Goal: Information Seeking & Learning: Compare options

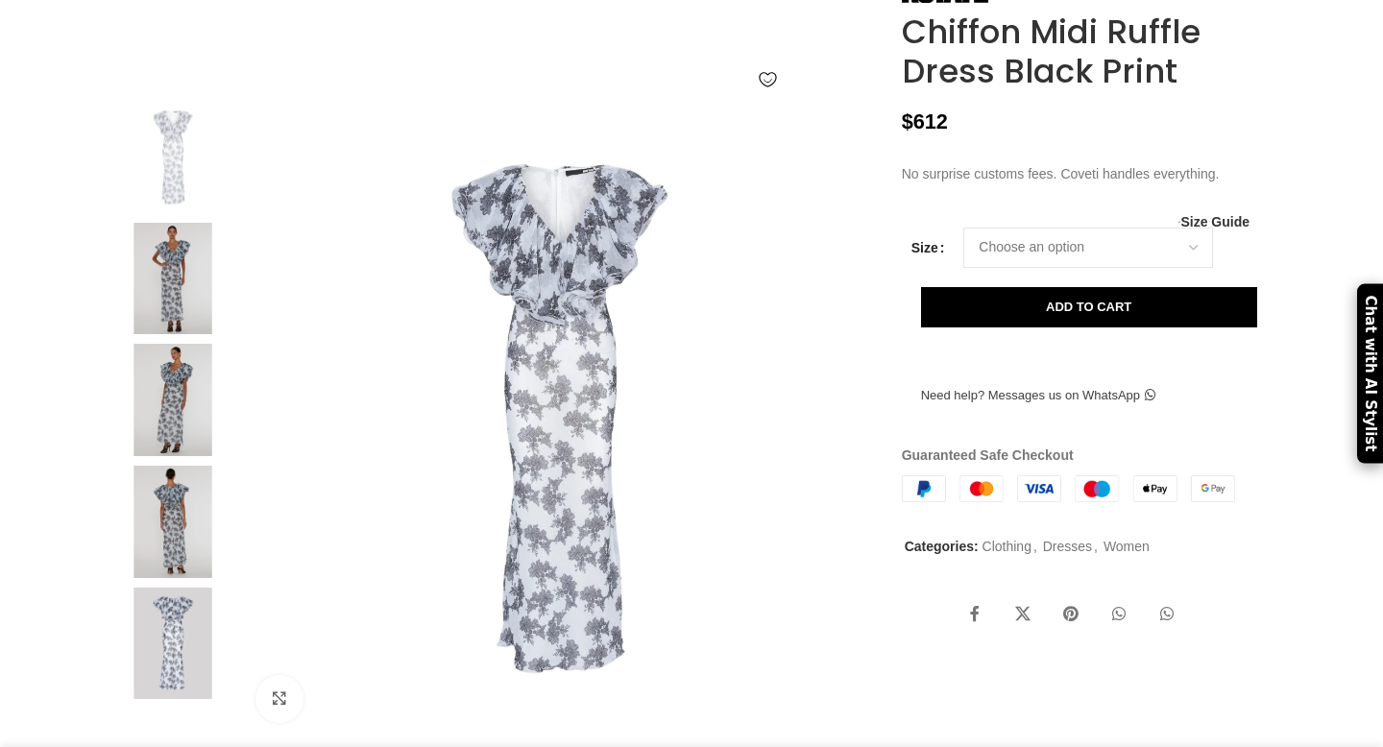
click at [159, 335] on img at bounding box center [172, 279] width 117 height 112
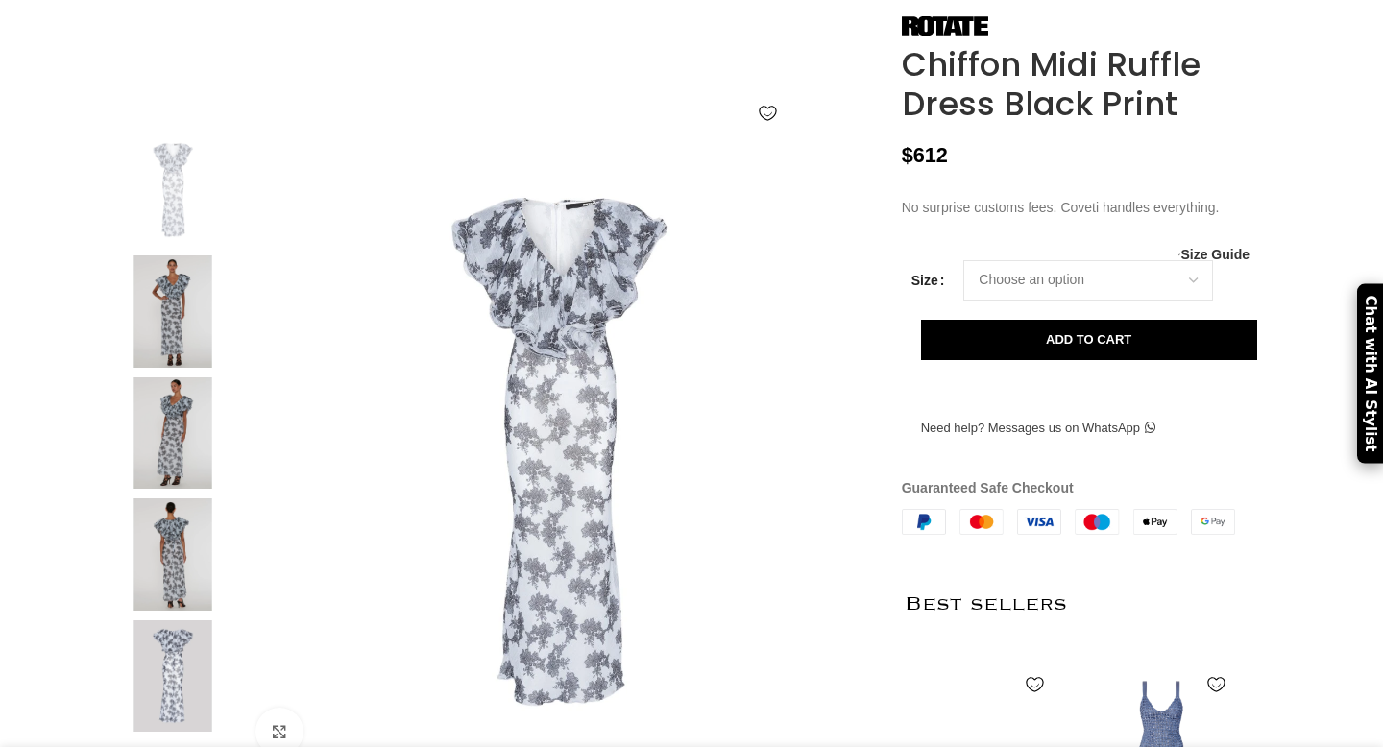
click at [182, 580] on img at bounding box center [172, 554] width 117 height 112
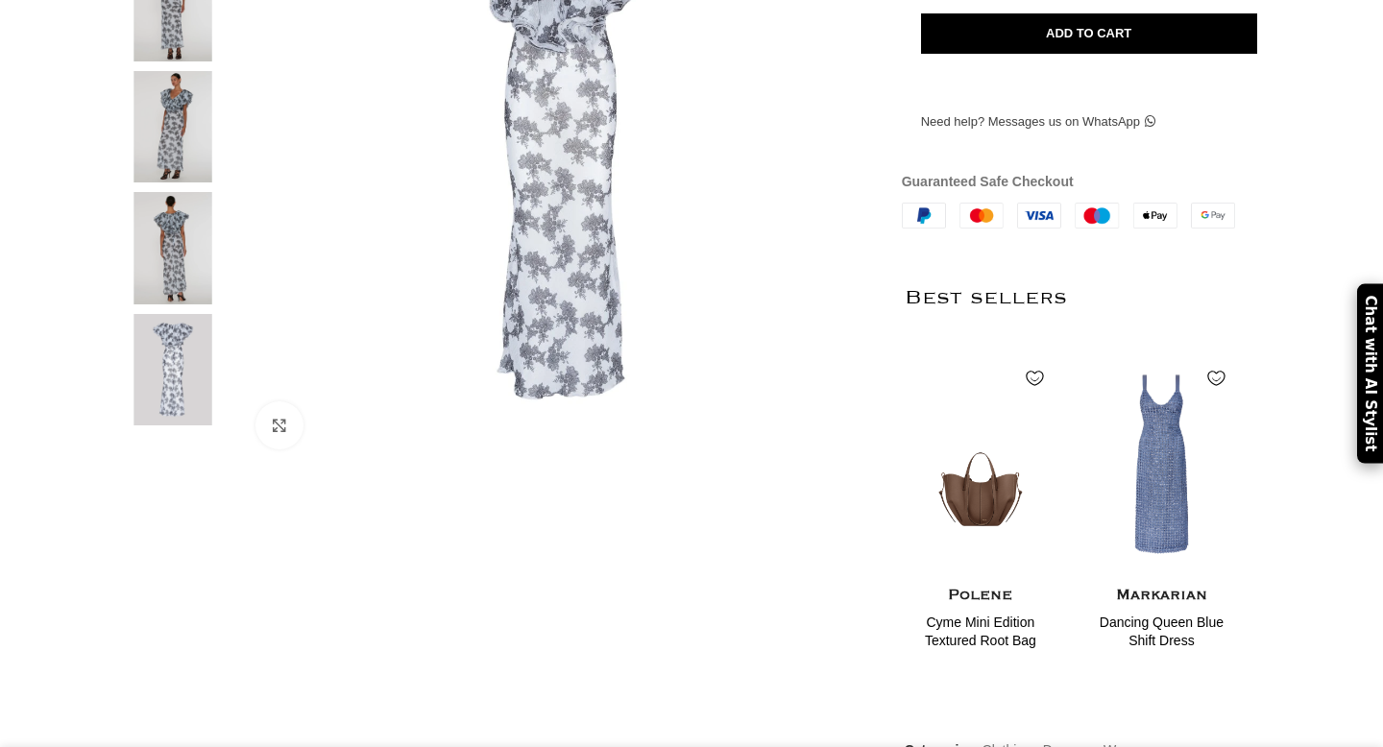
scroll to position [567, 0]
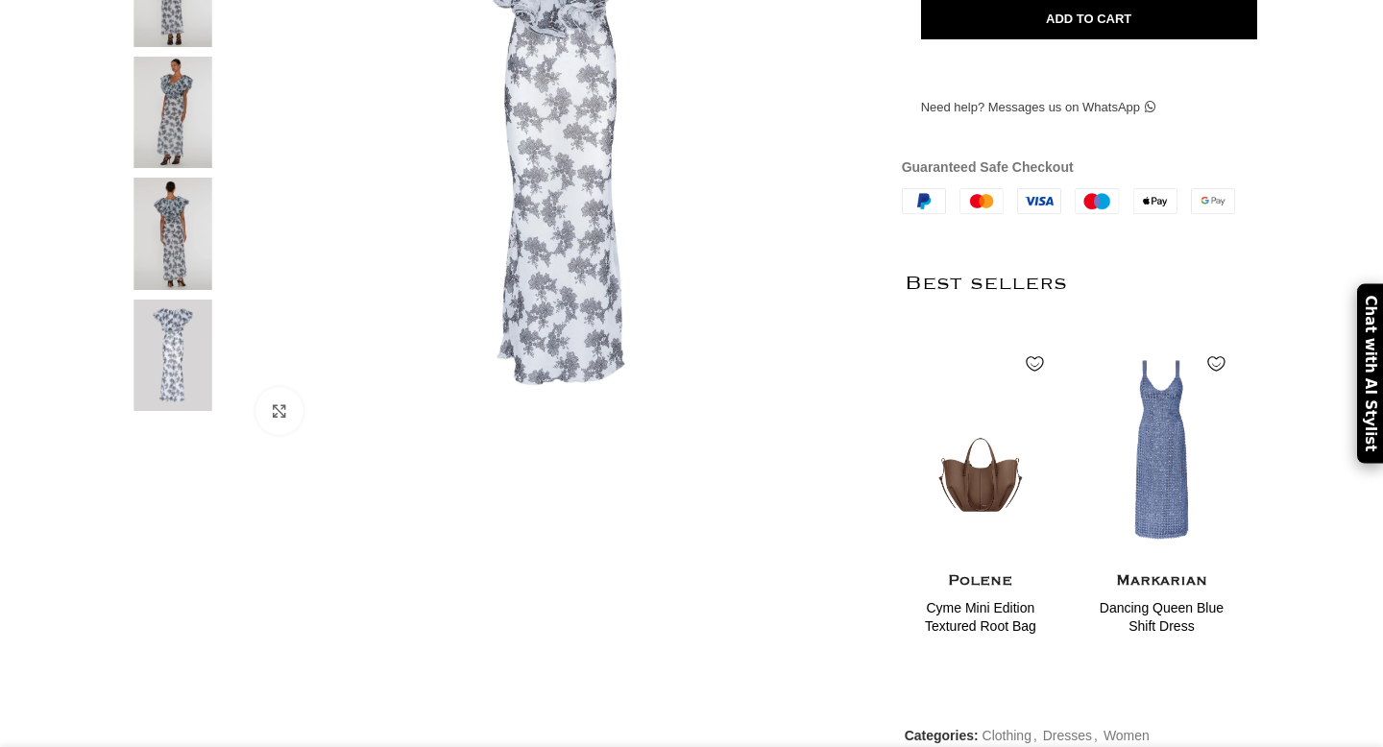
click at [184, 411] on img at bounding box center [172, 356] width 117 height 112
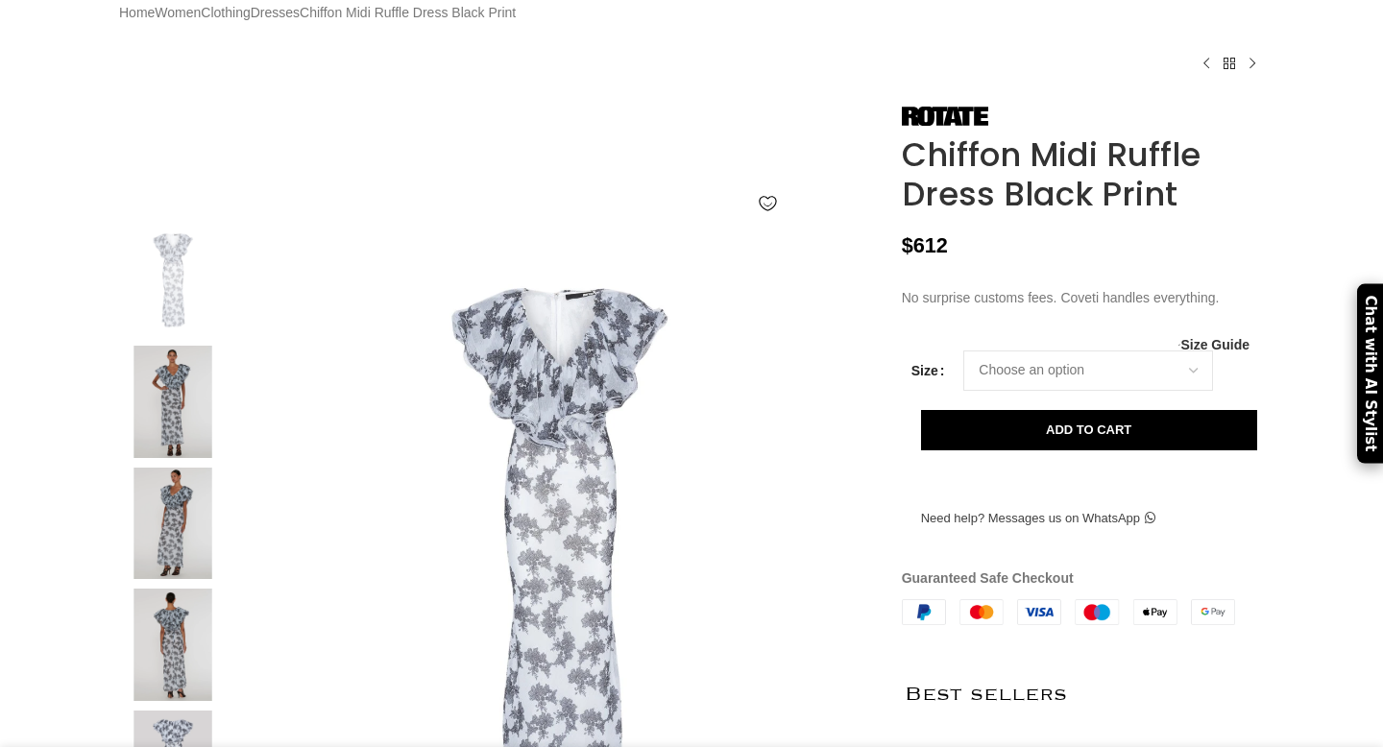
scroll to position [0, 0]
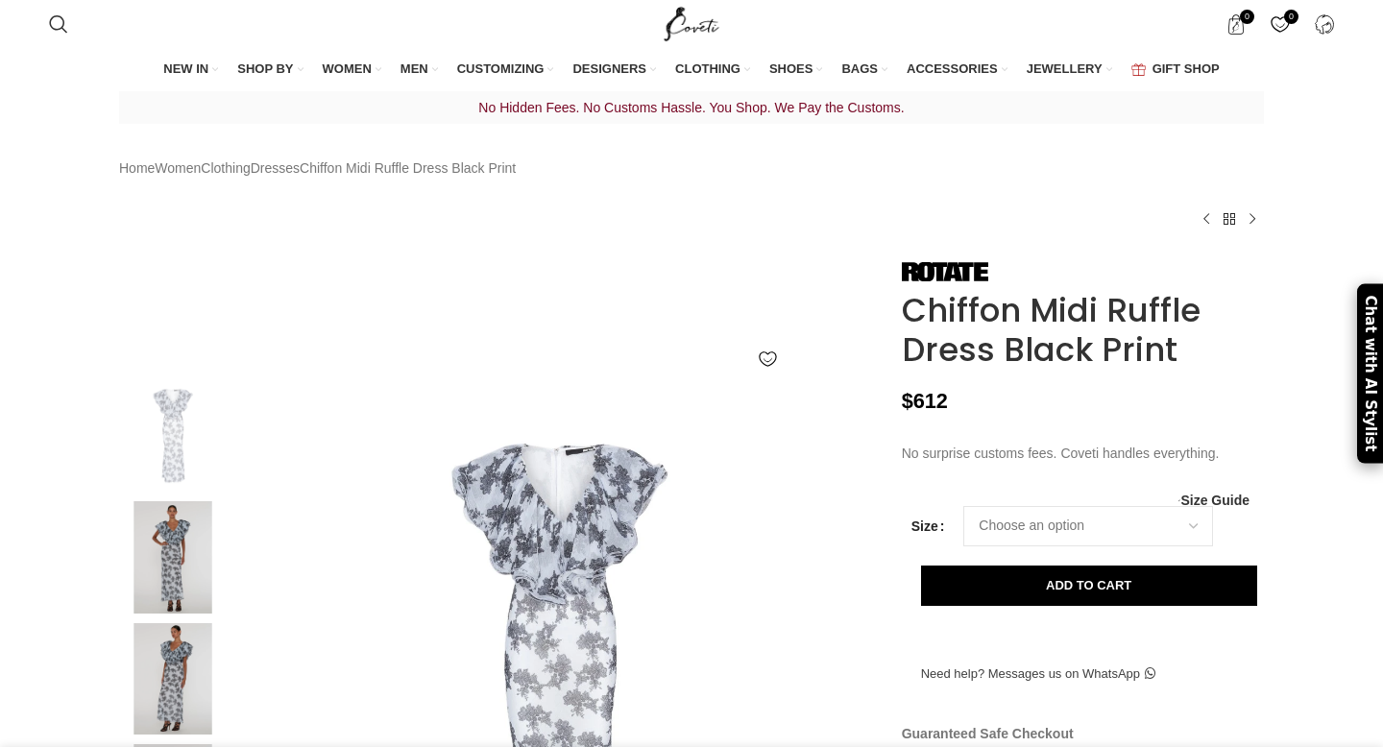
click at [174, 428] on img at bounding box center [172, 436] width 117 height 112
drag, startPoint x: 1268, startPoint y: 401, endPoint x: 893, endPoint y: 356, distance: 377.3
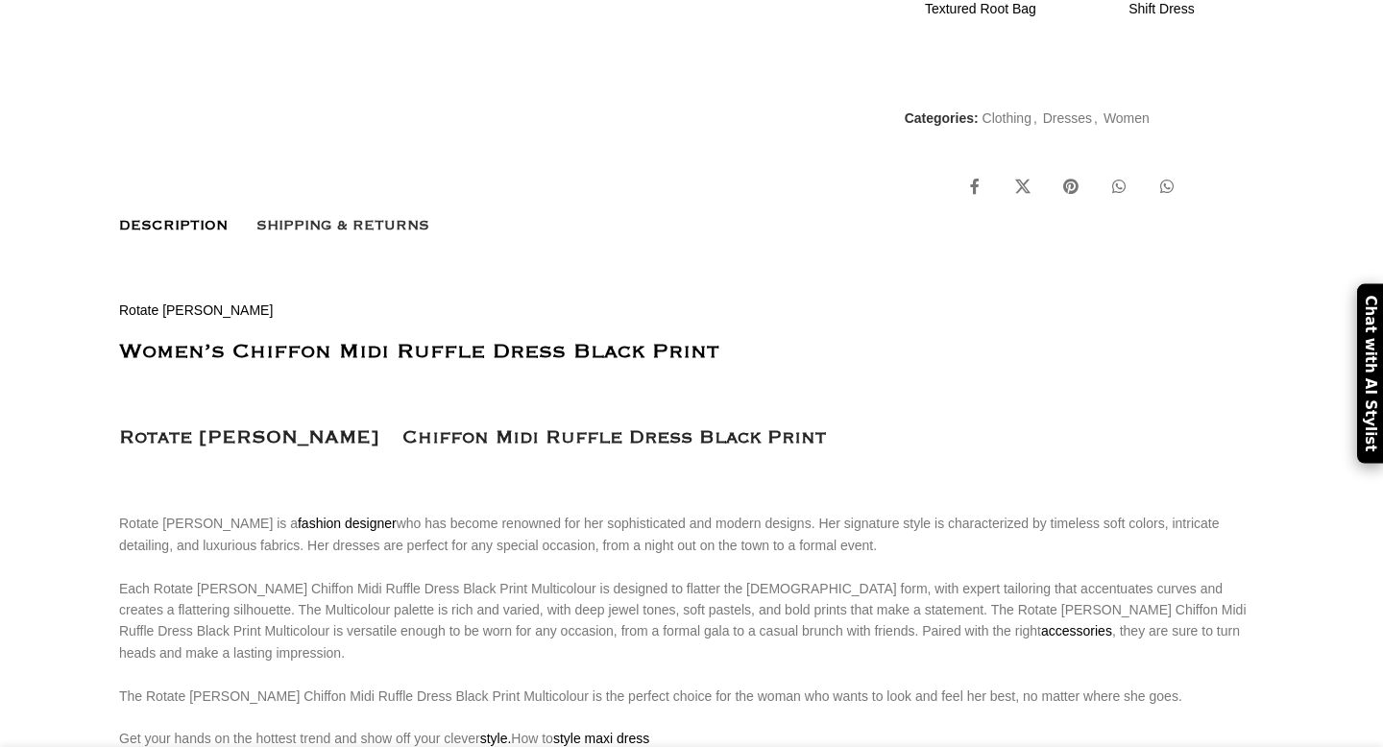
scroll to position [1391, 0]
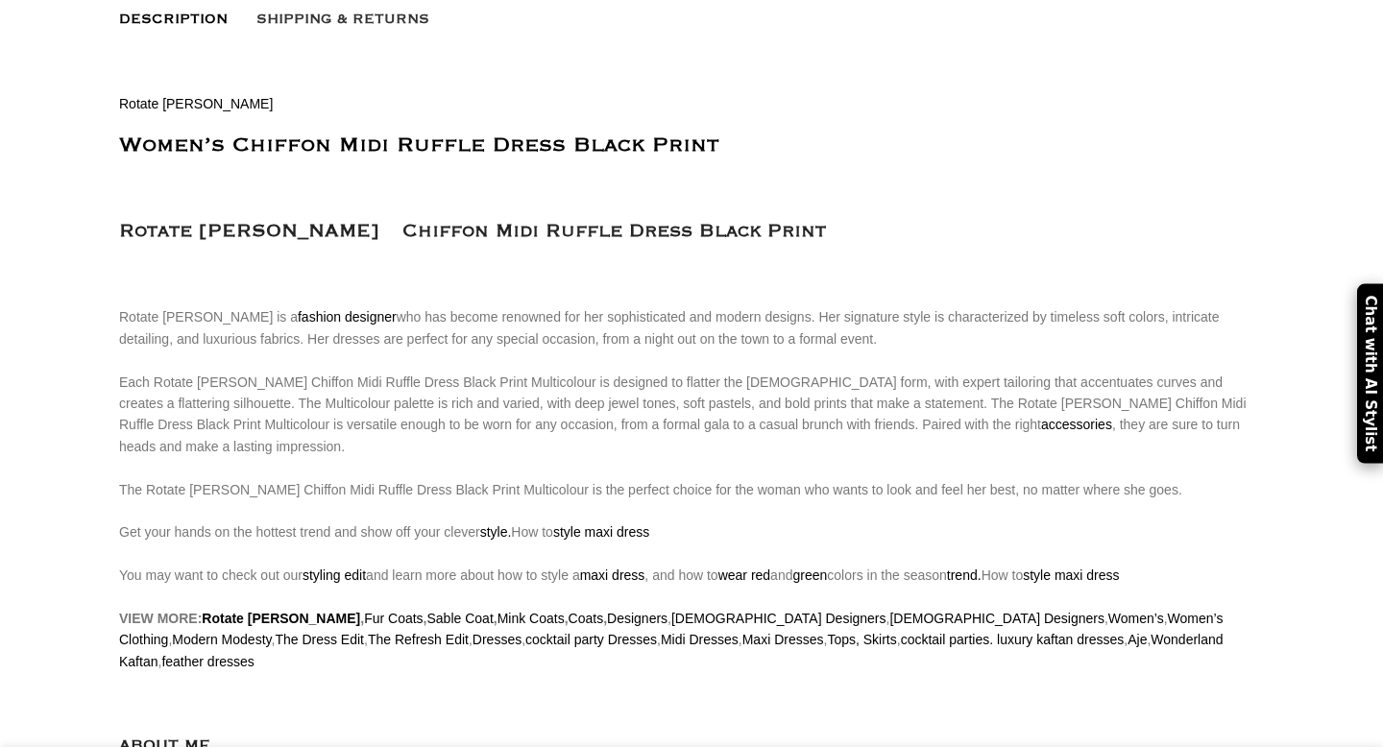
drag, startPoint x: 441, startPoint y: 225, endPoint x: 885, endPoint y: 231, distance: 443.8
click at [885, 231] on h3 "Rotate [PERSON_NAME] Chiffon Midi Ruffle Dress Black Print" at bounding box center [691, 232] width 1145 height 30
copy h3 "Chiffon Midi Ruffle Dress Black Print"
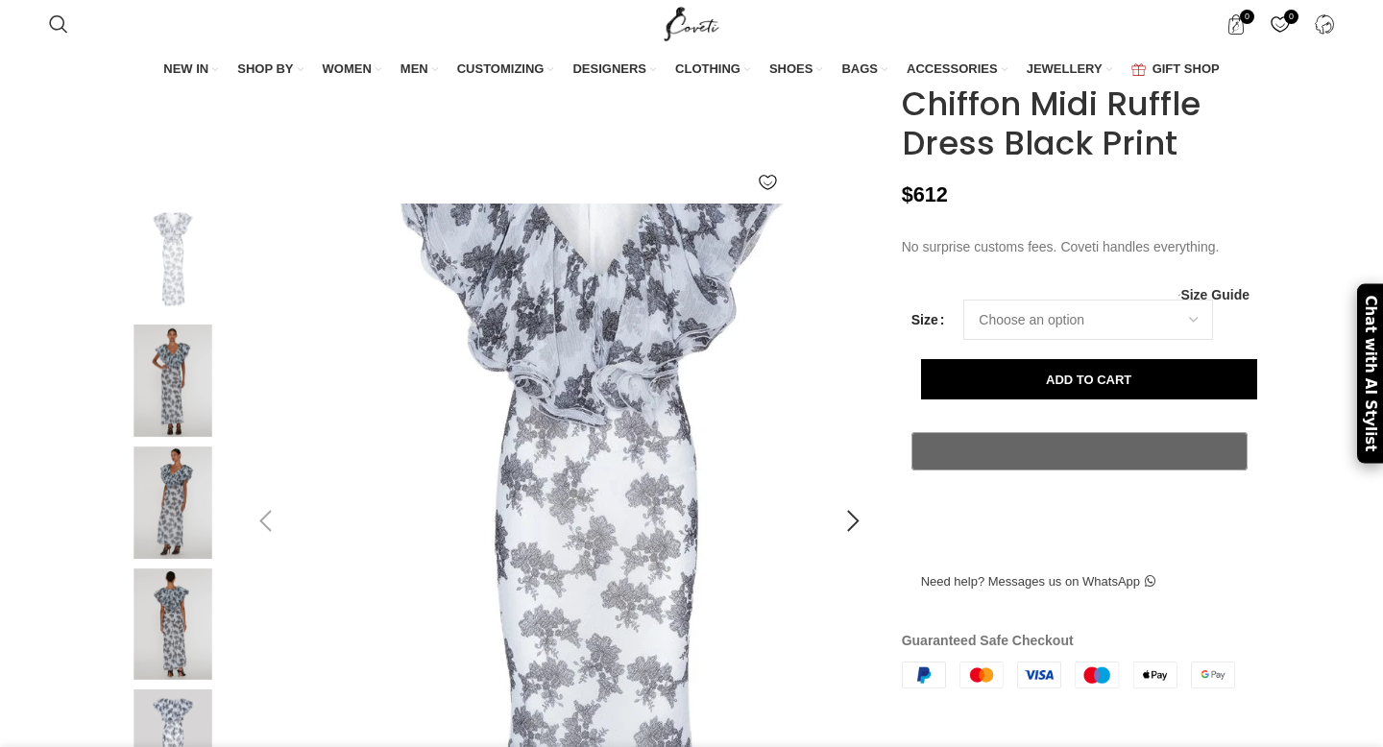
scroll to position [232, 0]
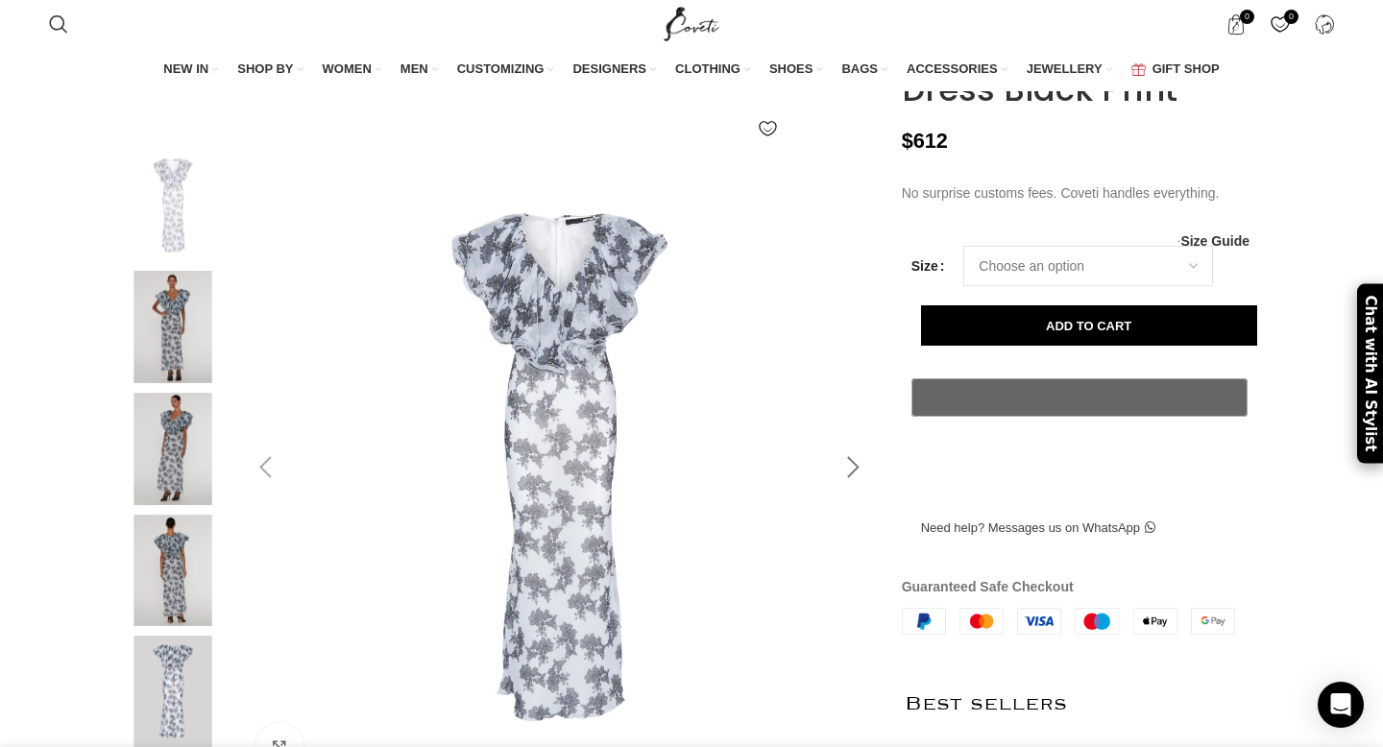
click at [867, 492] on div at bounding box center [854, 468] width 48 height 48
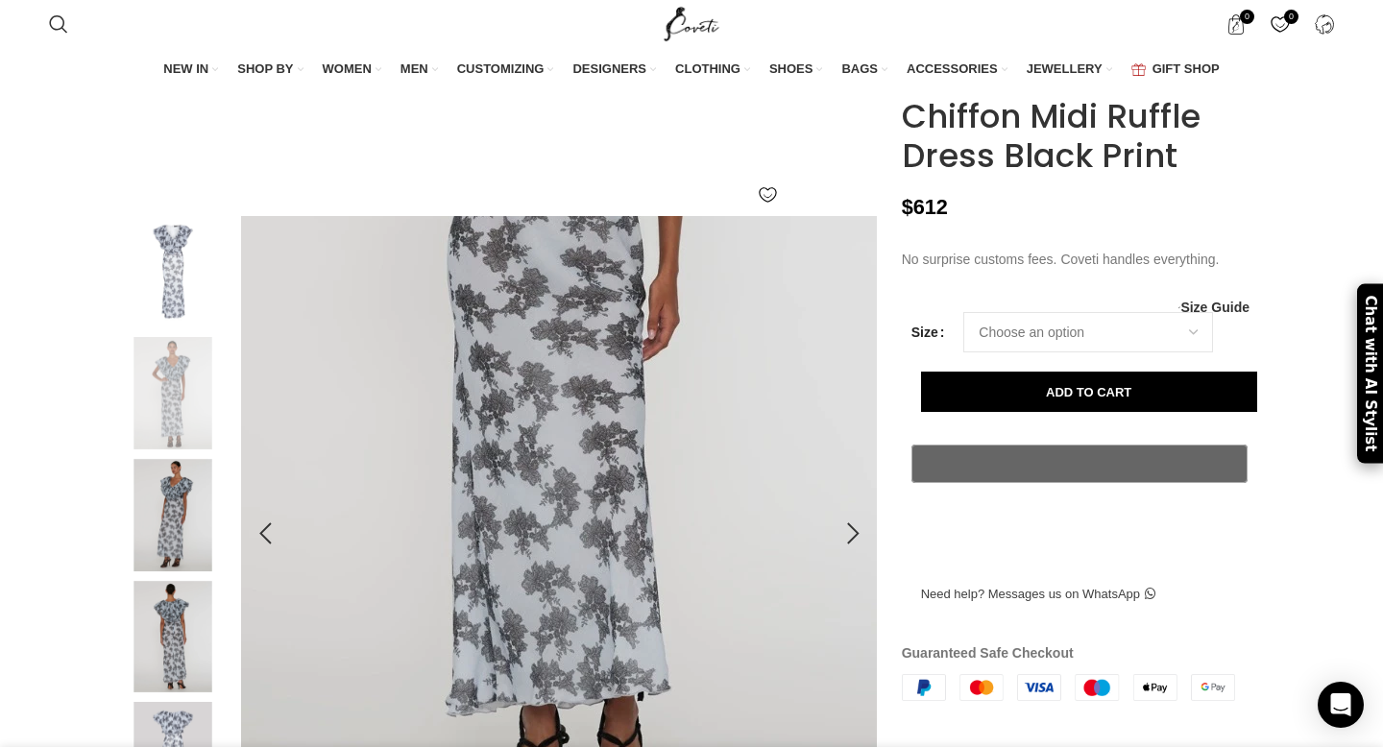
scroll to position [151, 0]
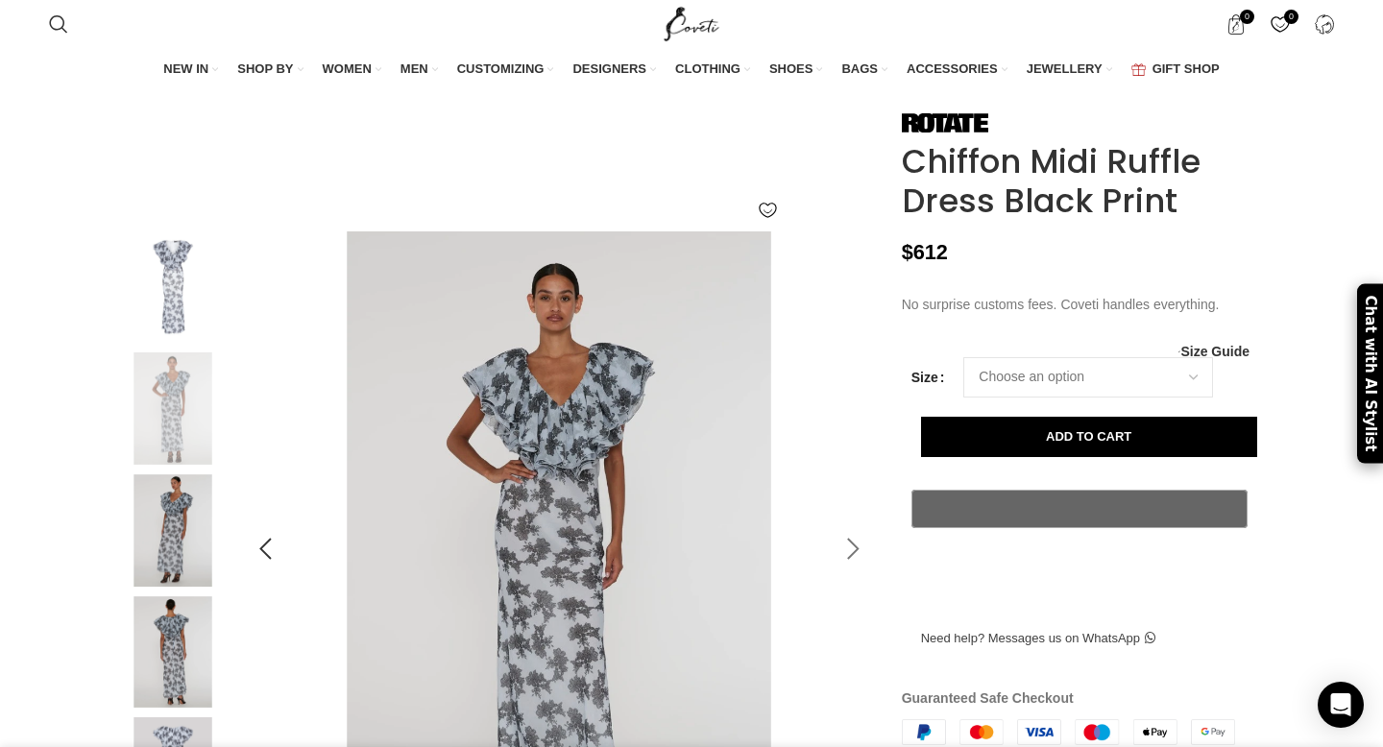
click at [847, 573] on div at bounding box center [854, 549] width 48 height 48
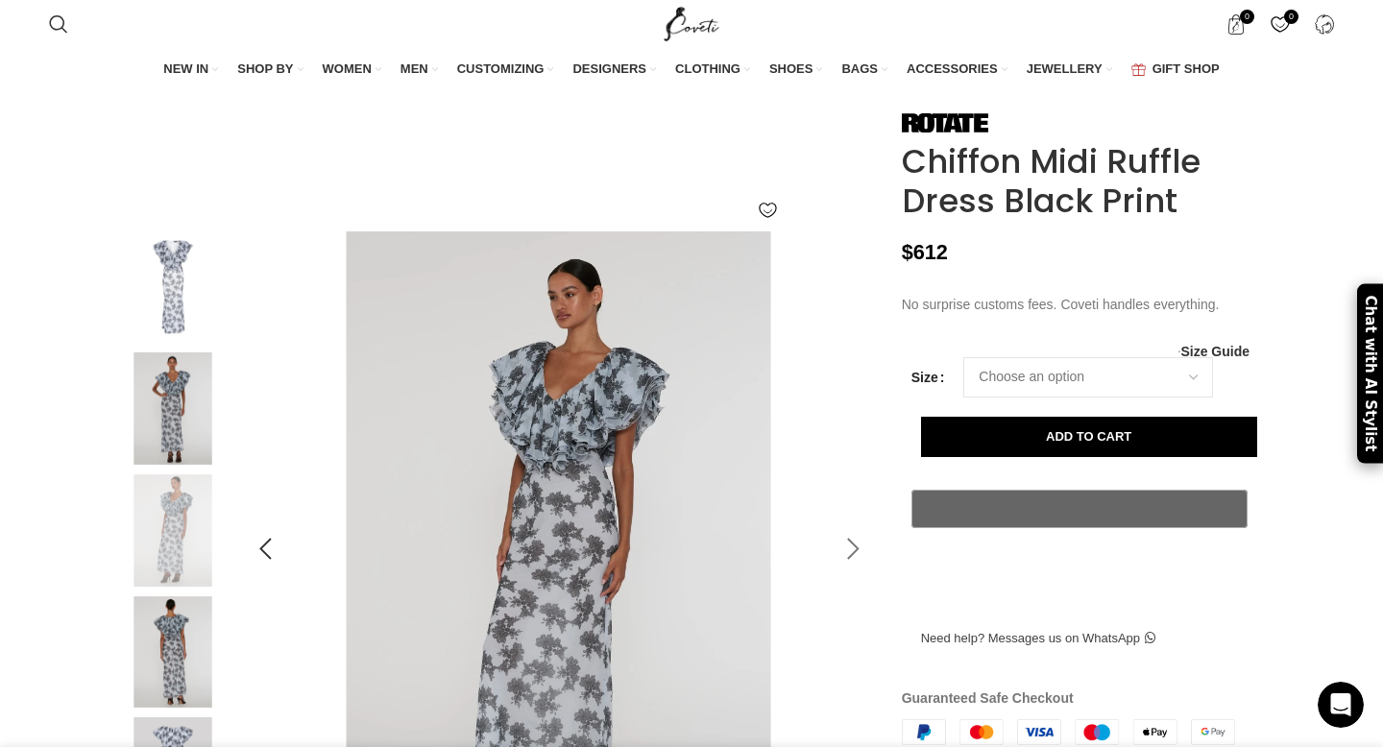
scroll to position [0, 0]
click at [848, 573] on div at bounding box center [854, 549] width 48 height 48
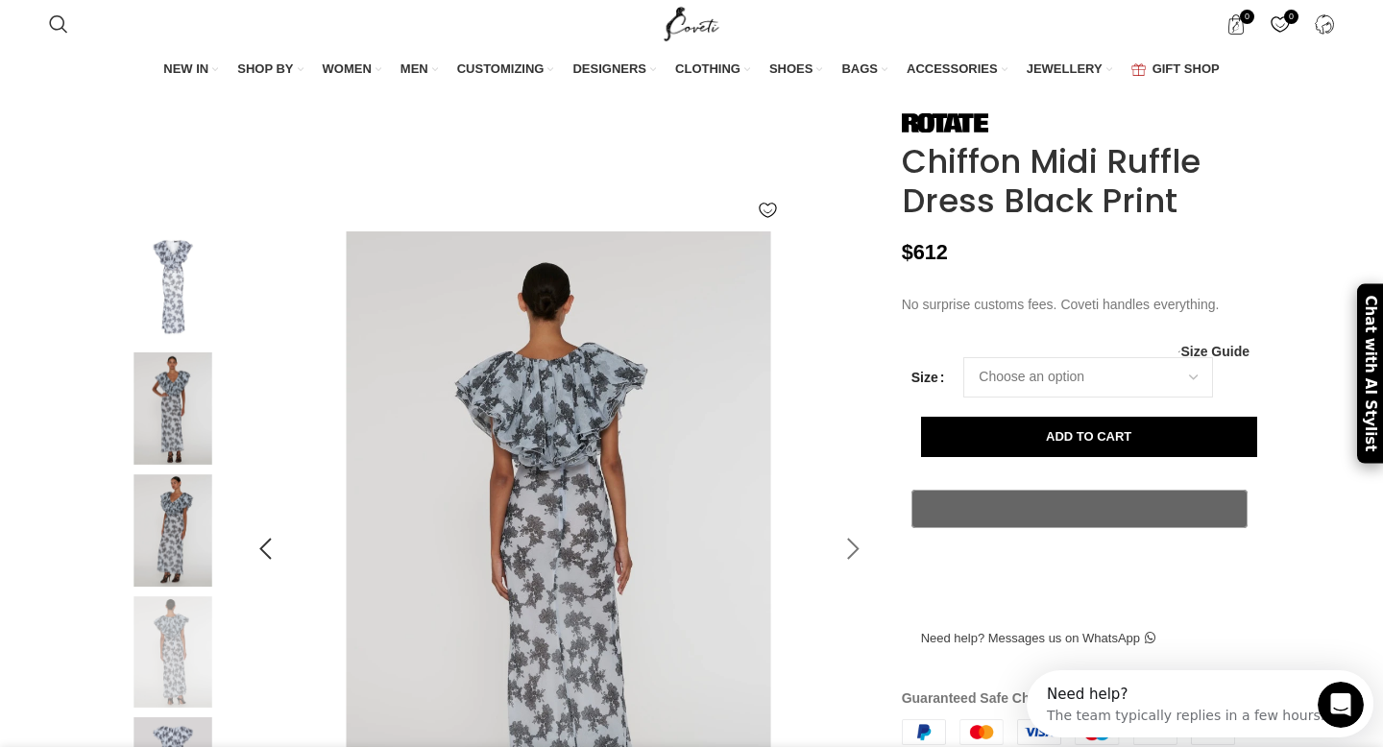
scroll to position [0, 202]
click at [848, 573] on div at bounding box center [854, 549] width 48 height 48
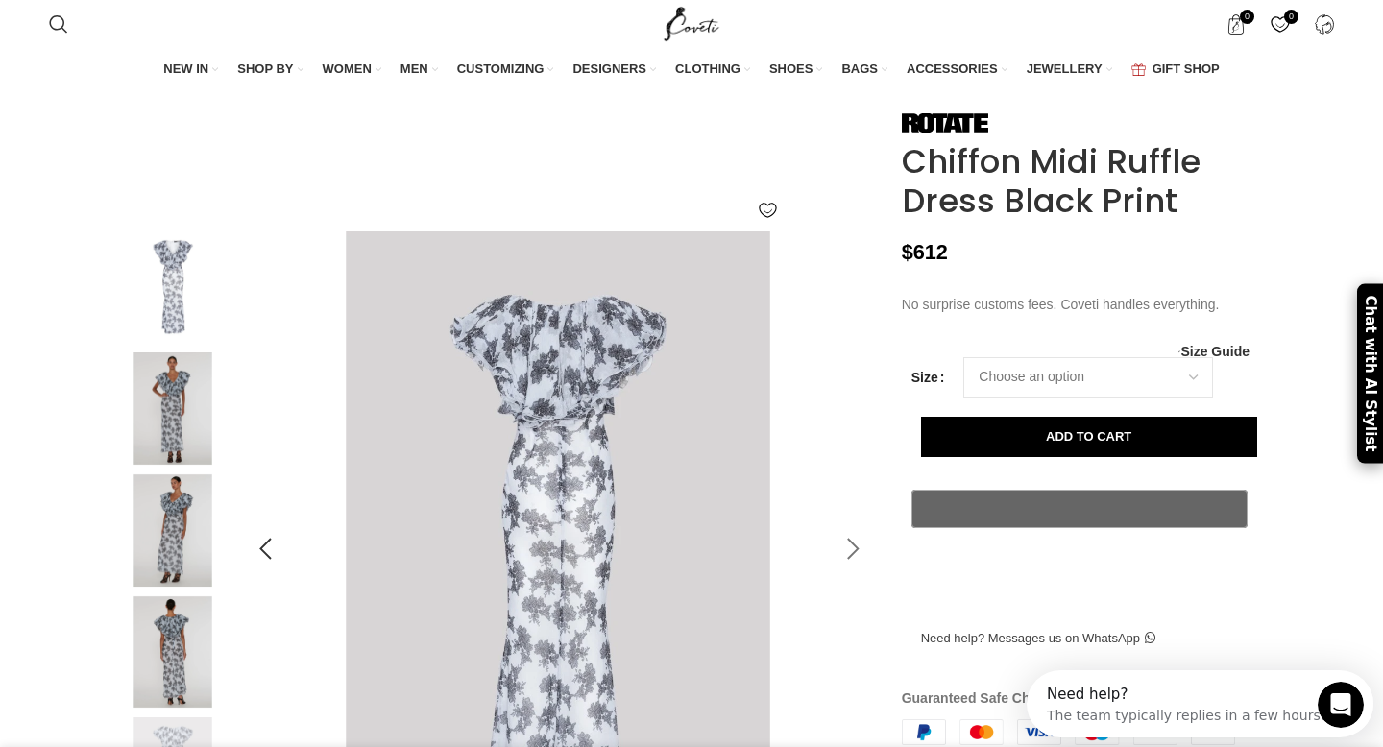
click at [848, 573] on div at bounding box center [854, 549] width 48 height 48
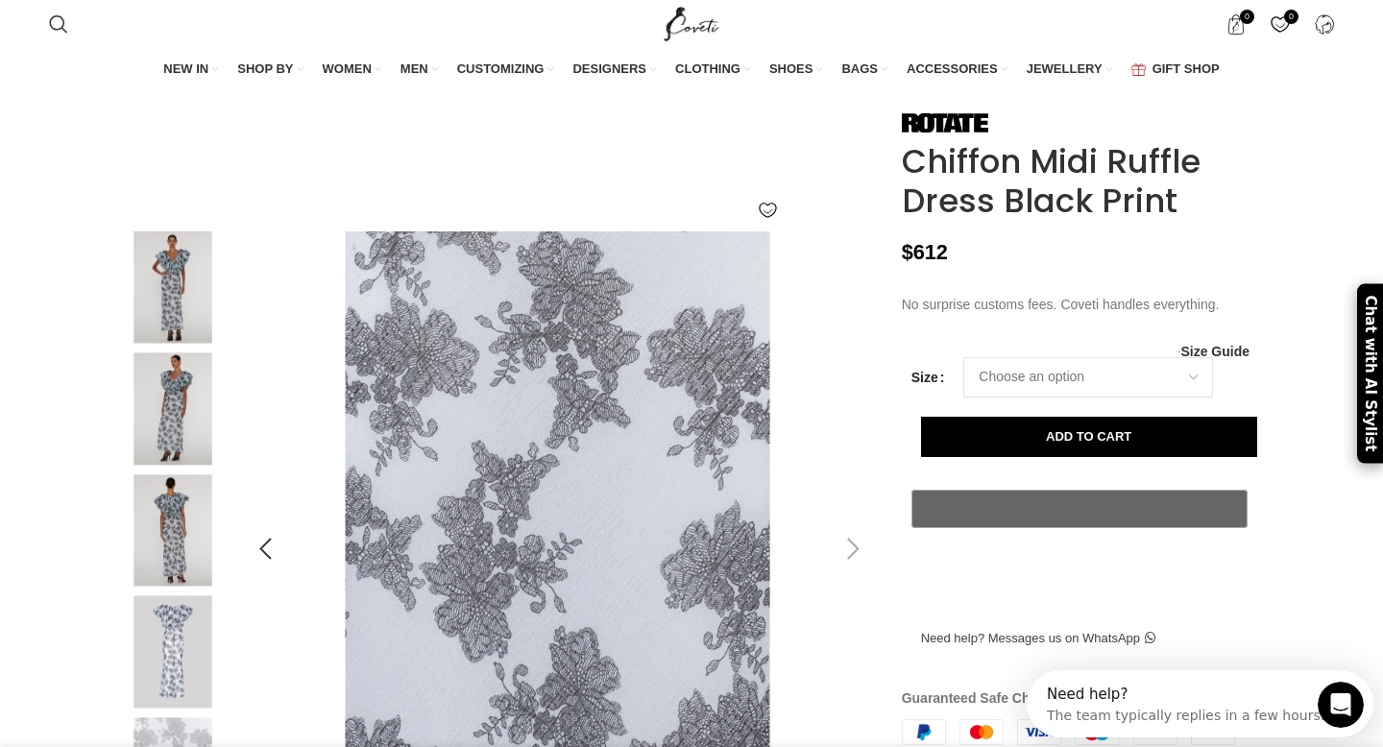
click at [848, 573] on div at bounding box center [854, 549] width 48 height 48
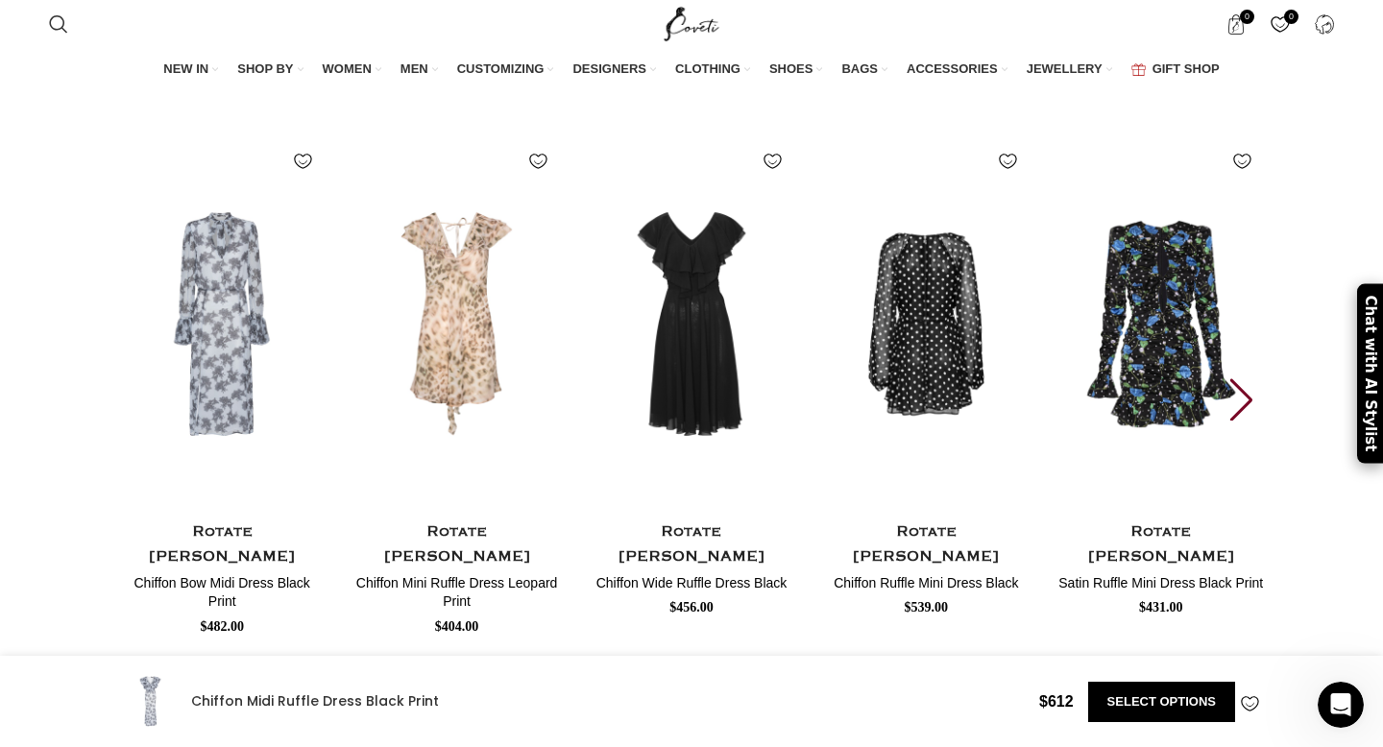
scroll to position [3909, 0]
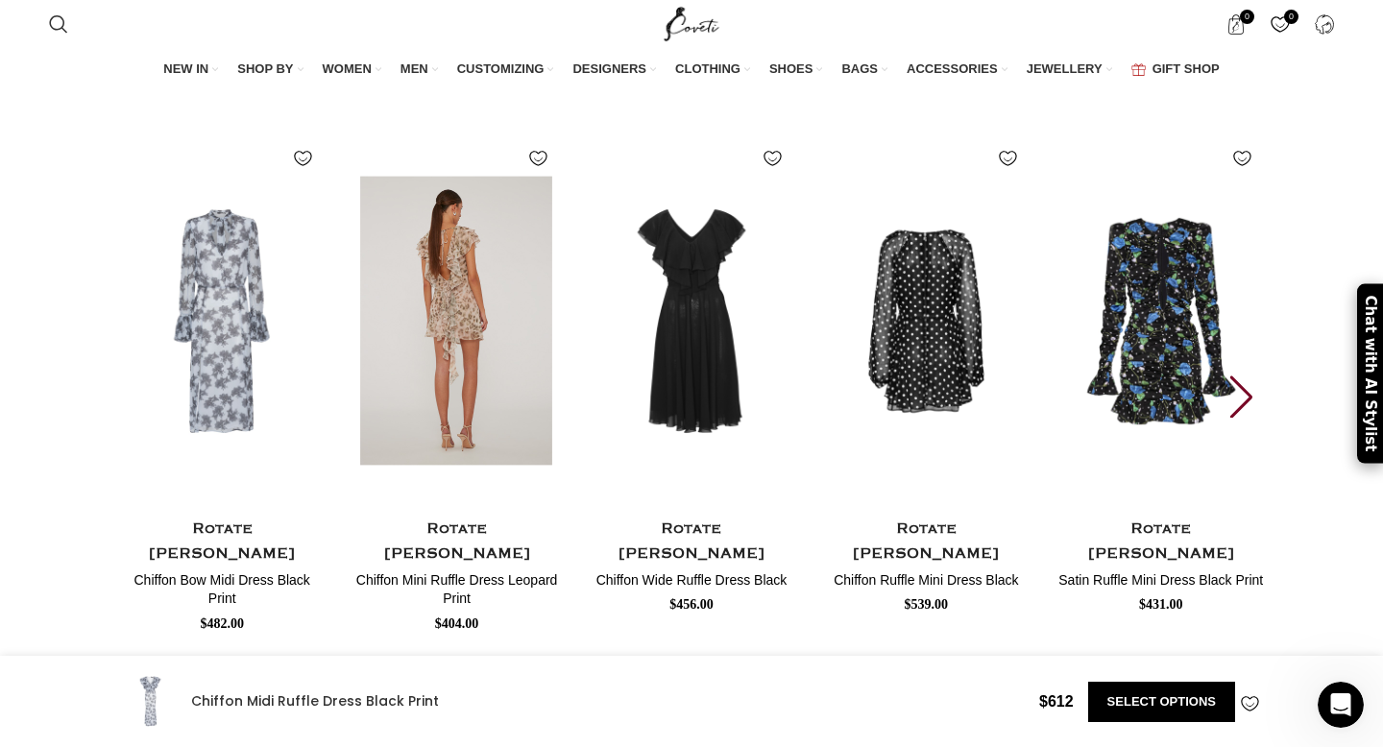
click at [431, 346] on img "2 / 30" at bounding box center [457, 321] width 212 height 396
